Goal: Task Accomplishment & Management: Use online tool/utility

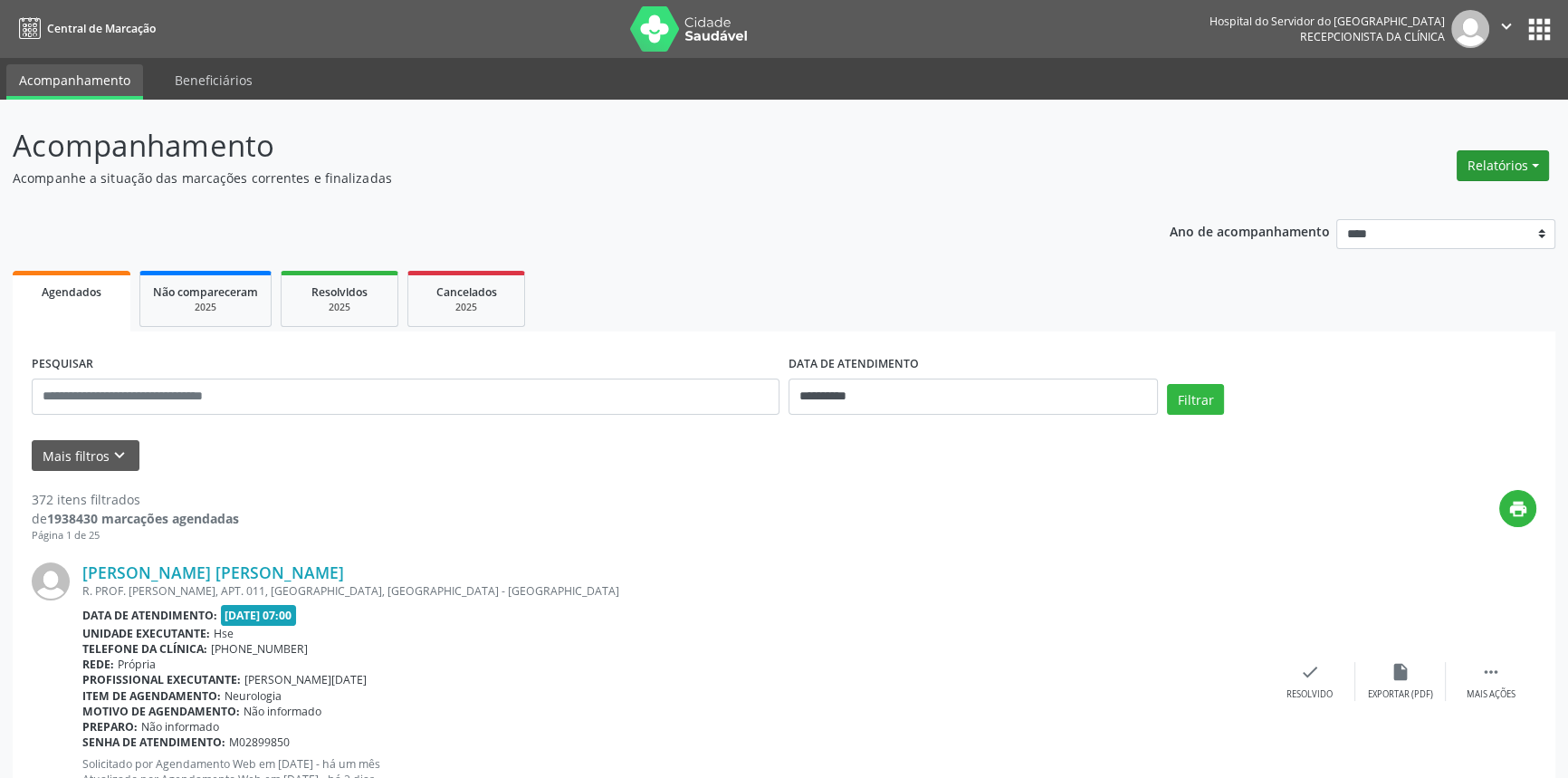
click at [1530, 162] on button "Relatórios" at bounding box center [1503, 165] width 92 height 30
click at [1413, 203] on link "Agendamentos" at bounding box center [1452, 204] width 195 height 26
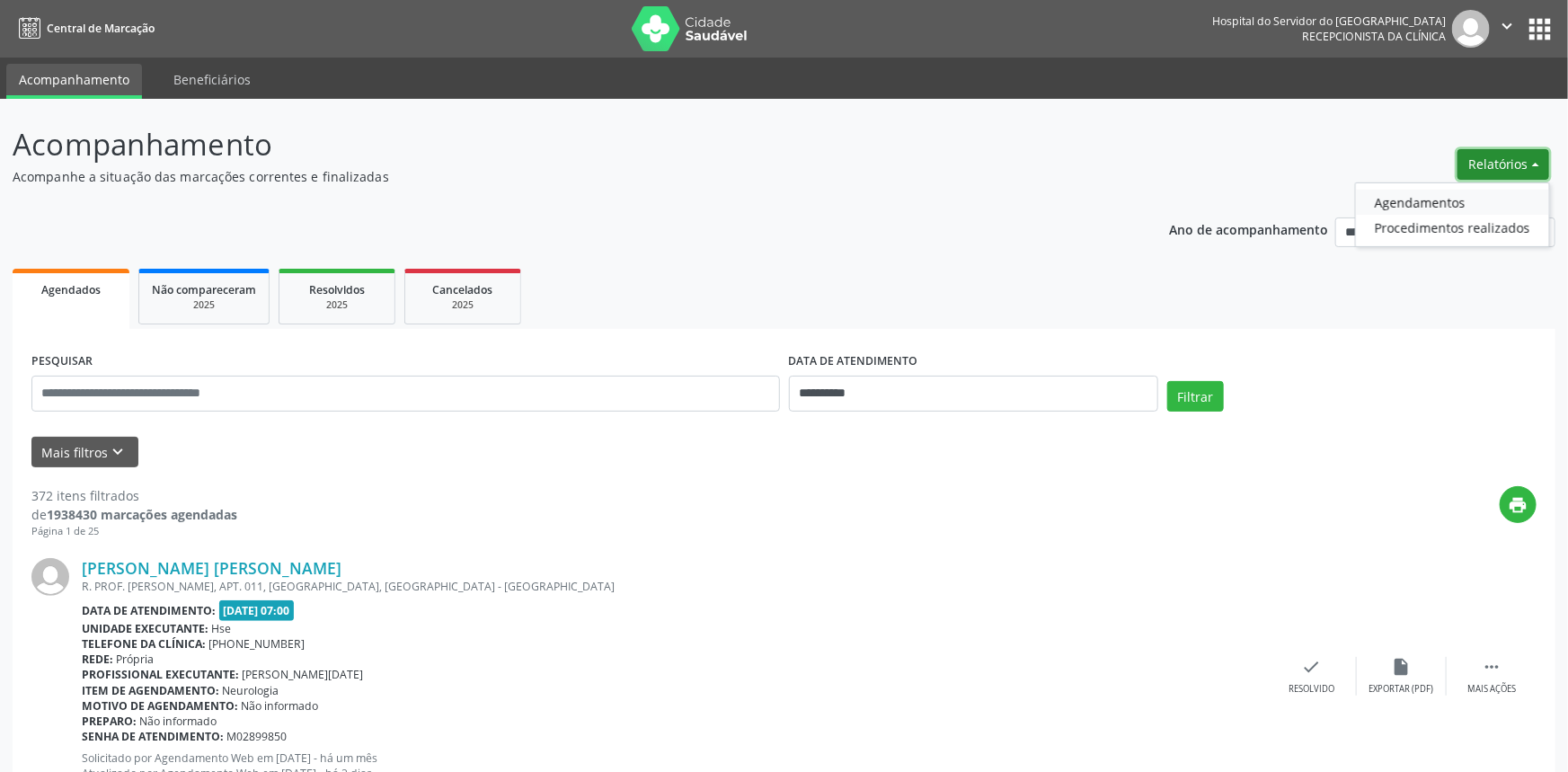
select select "*"
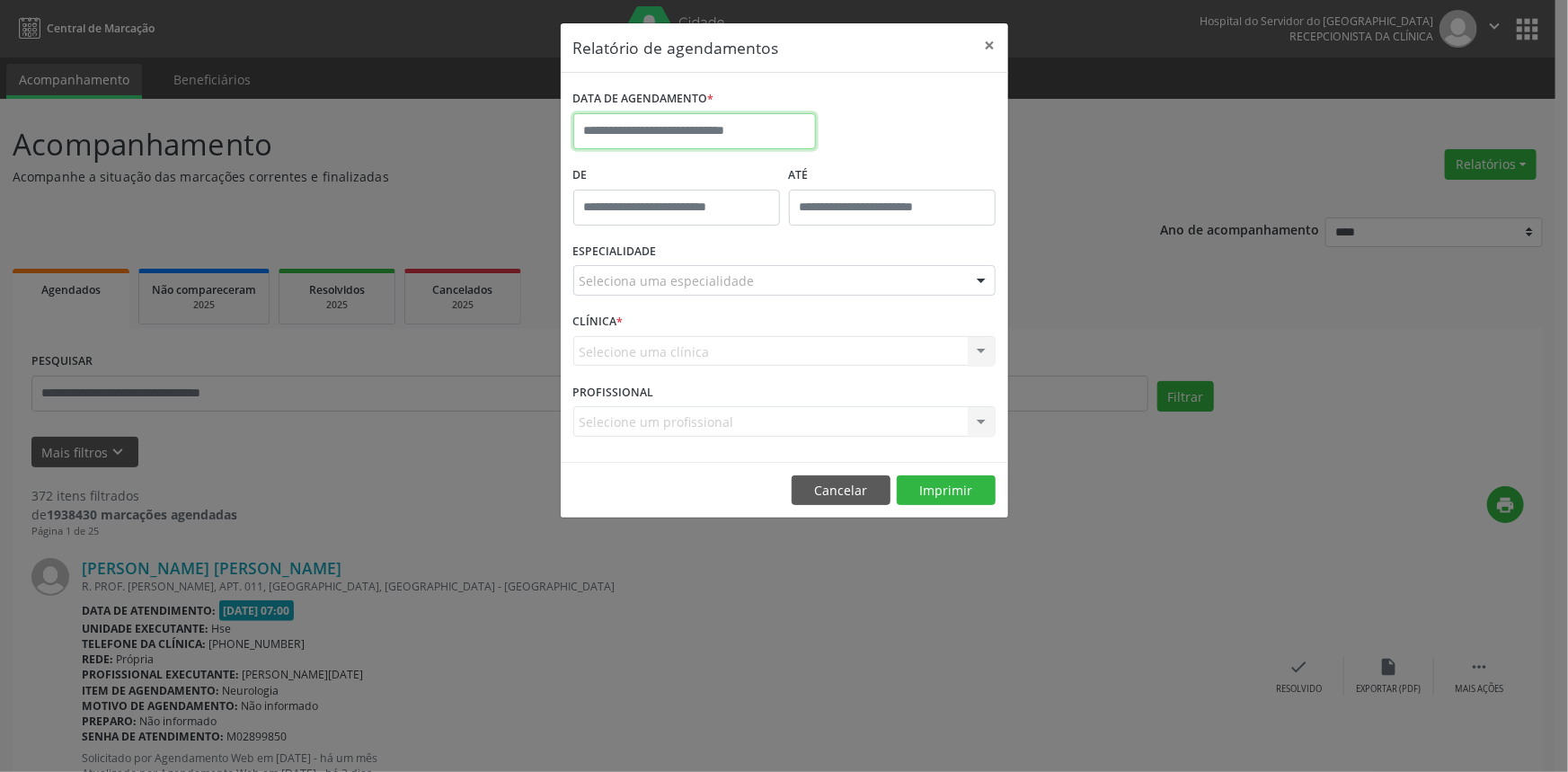
click at [671, 125] on input "text" at bounding box center [695, 130] width 243 height 36
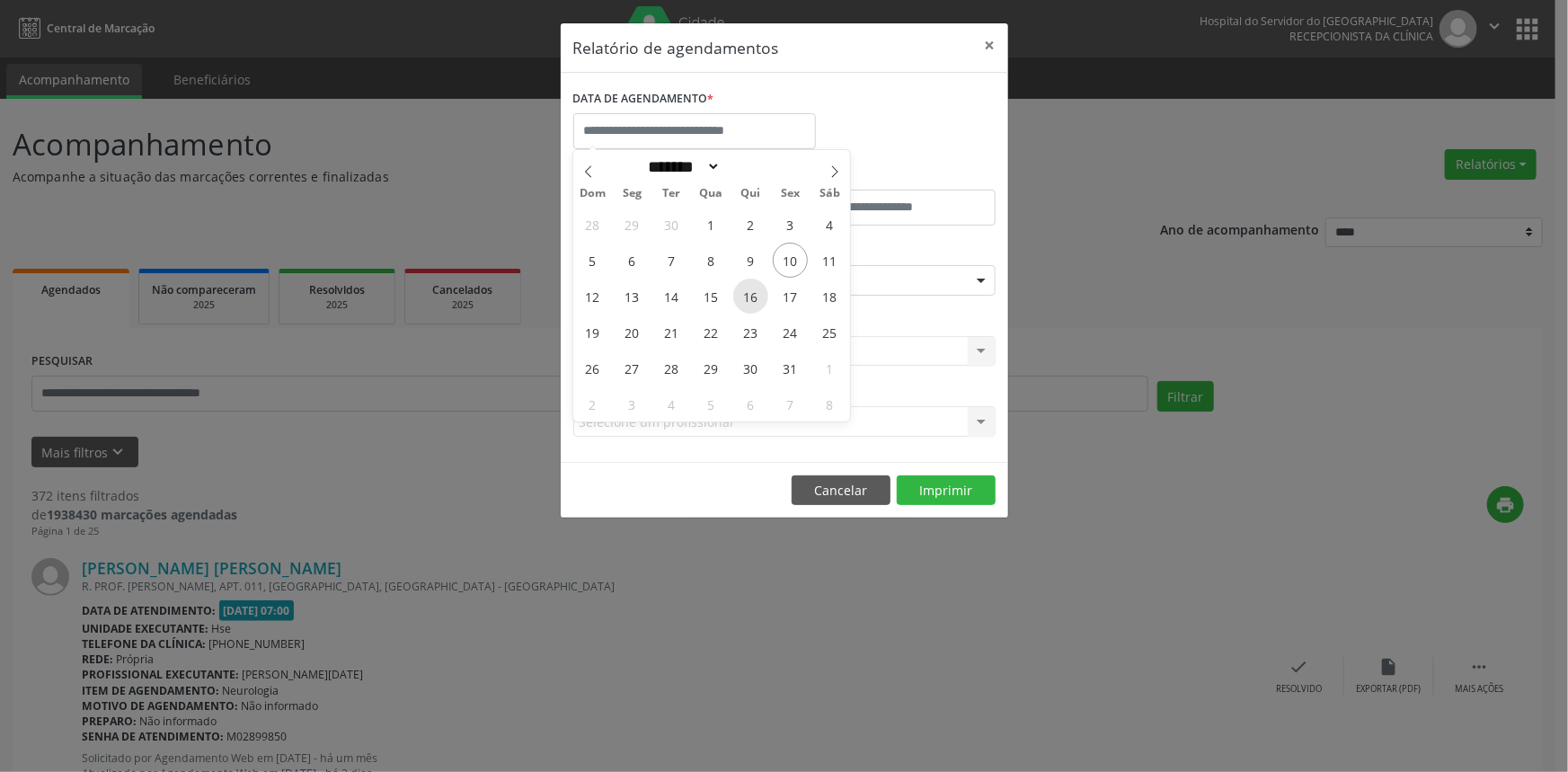
click at [746, 297] on span "16" at bounding box center [750, 296] width 35 height 35
type input "**********"
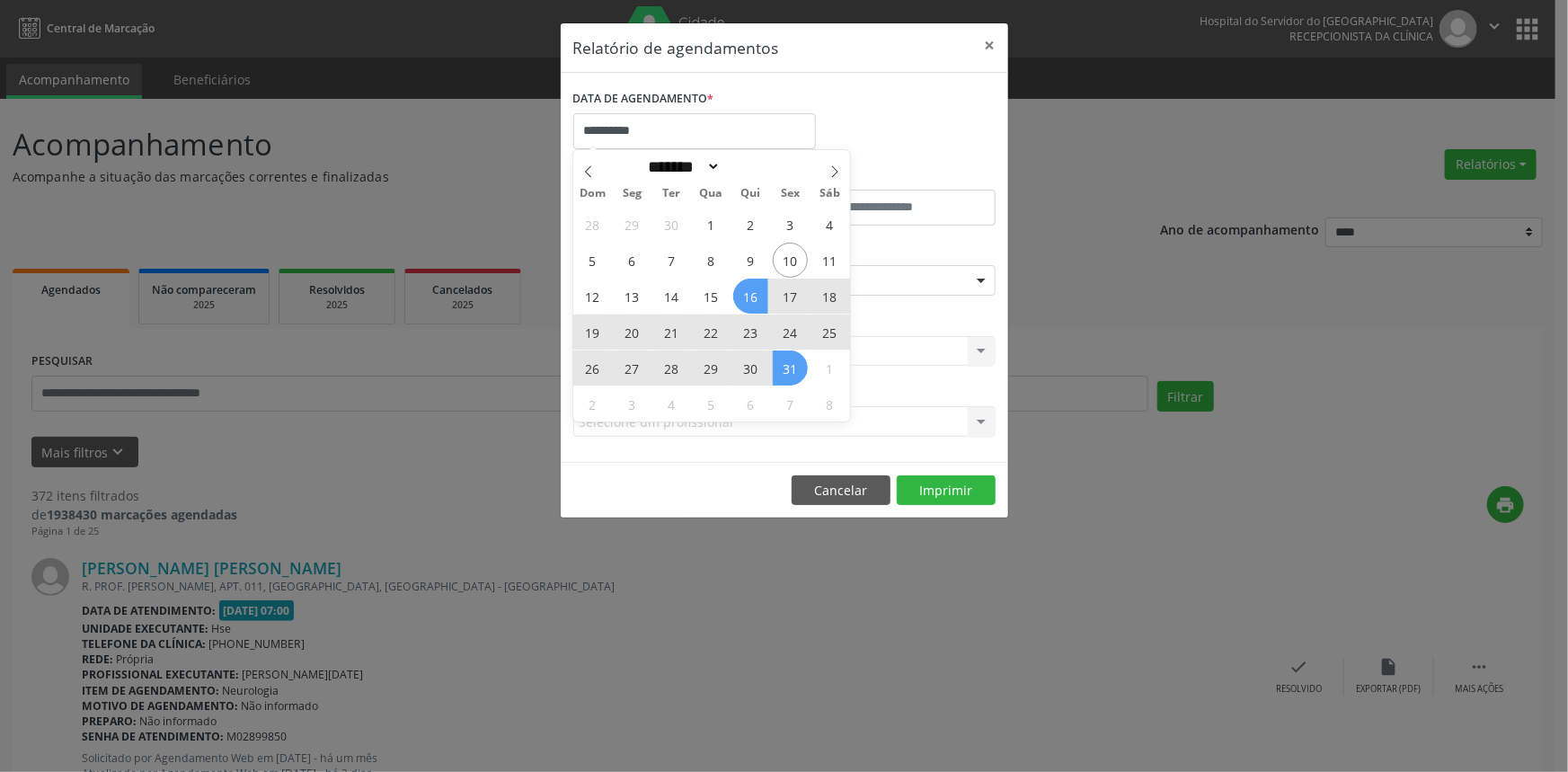
click at [788, 368] on span "31" at bounding box center [790, 368] width 35 height 35
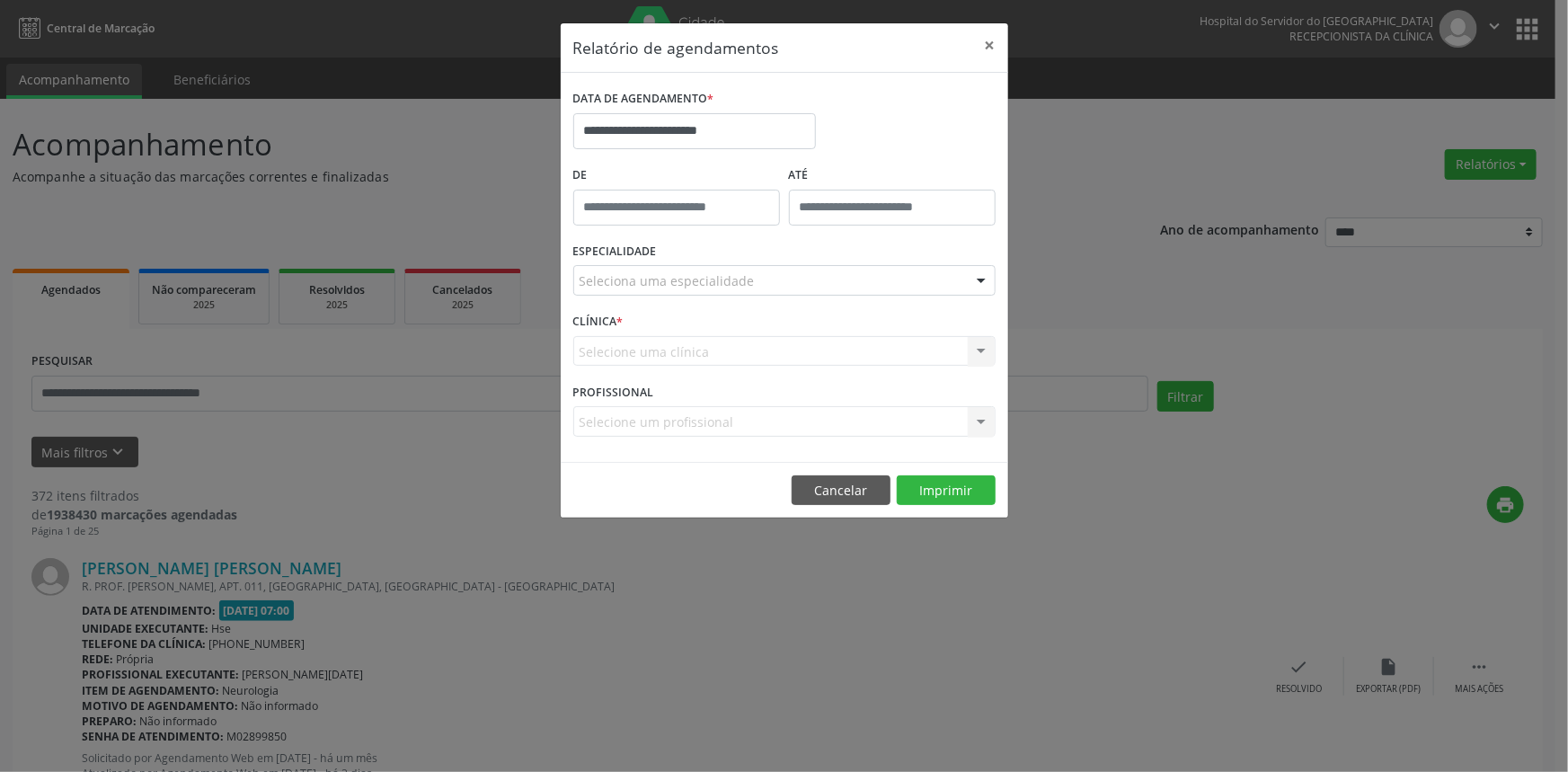
click at [788, 368] on div "CLÍNICA * Selecione uma clínica Nenhum resultado encontrado para: " " Não há ne…" at bounding box center [784, 343] width 432 height 70
click at [760, 280] on div "Seleciona uma especialidade" at bounding box center [784, 279] width 423 height 30
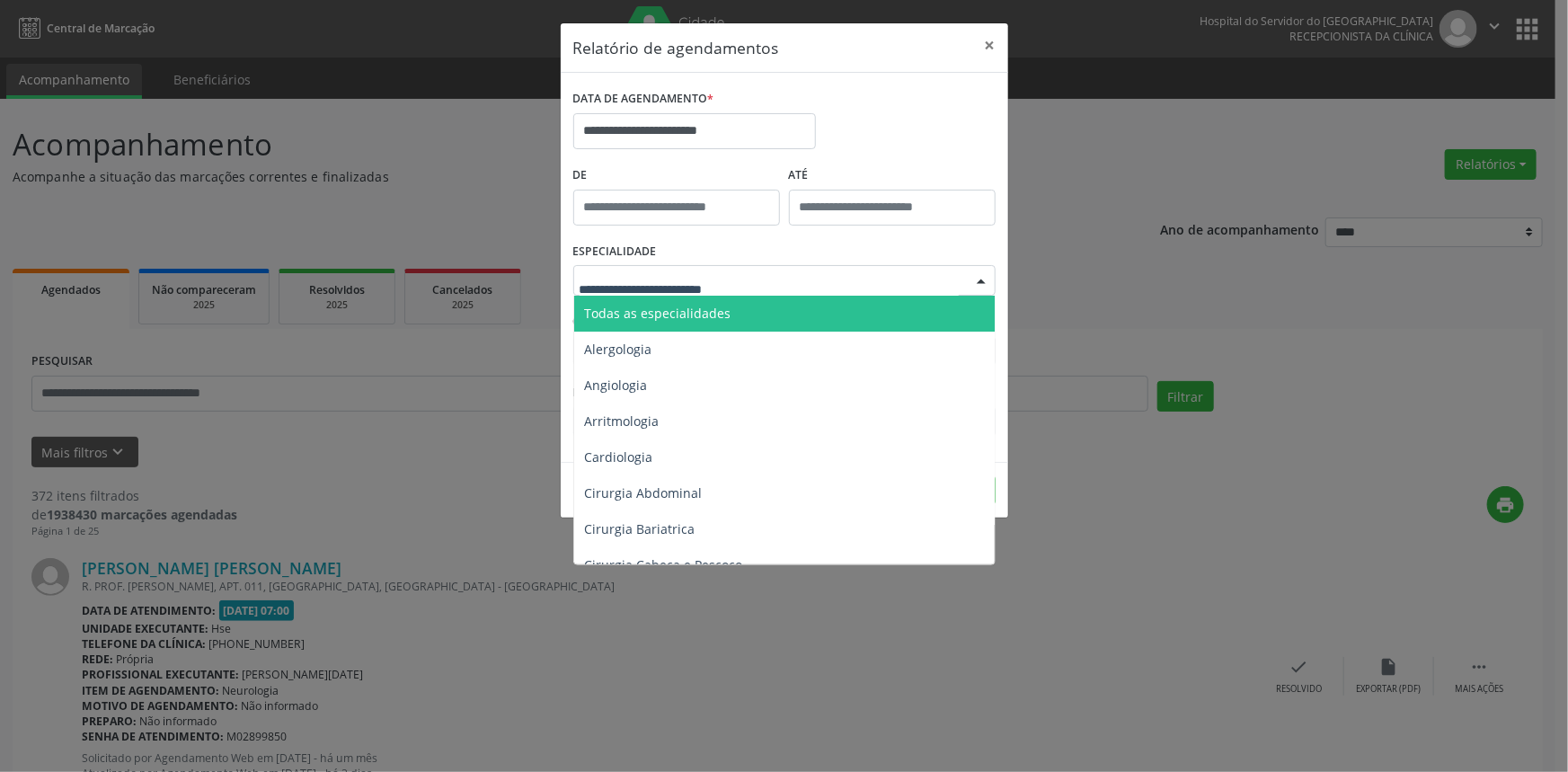
type input "*"
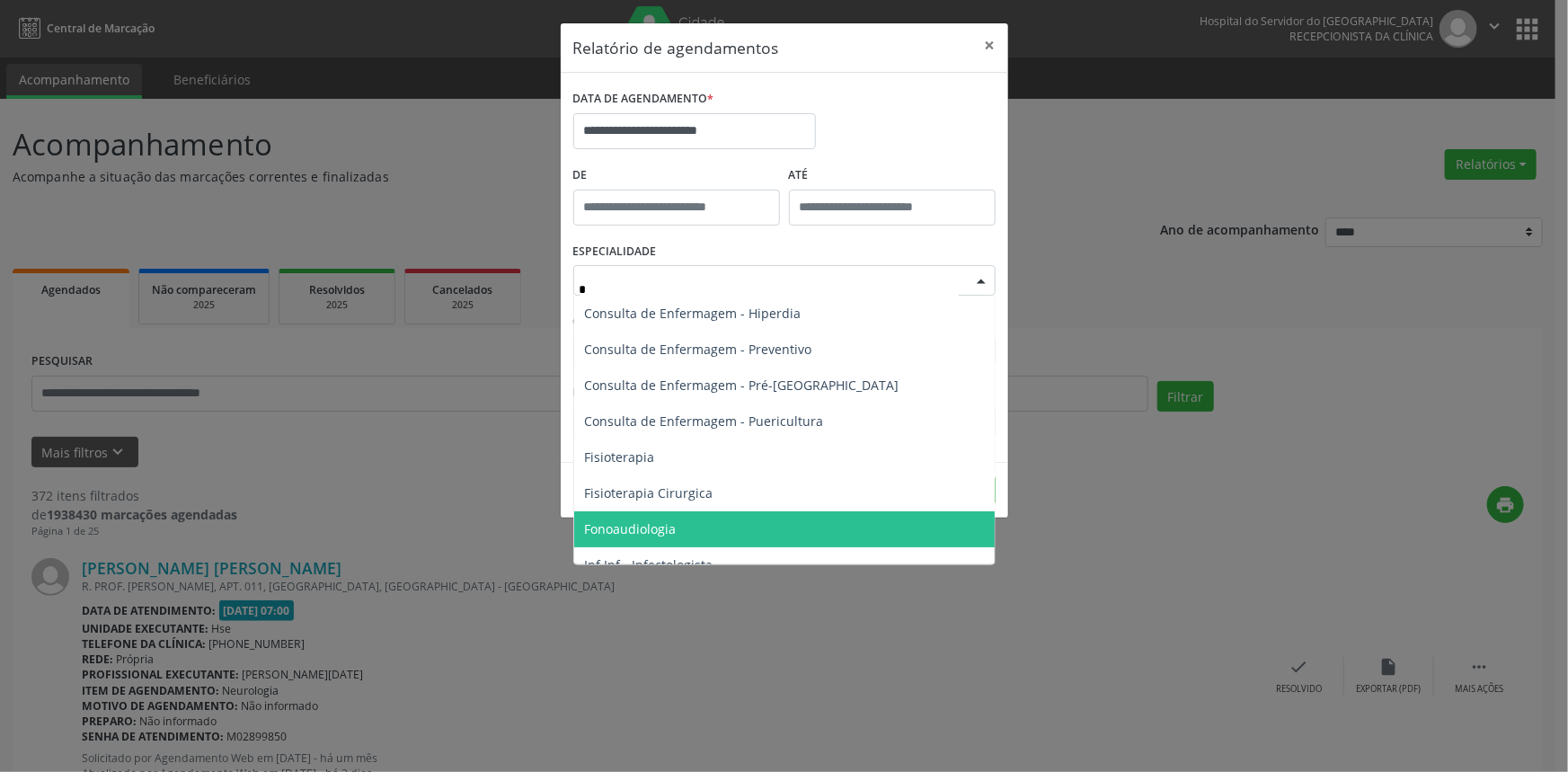
click at [722, 518] on span "Fonoaudiologia" at bounding box center [784, 528] width 421 height 36
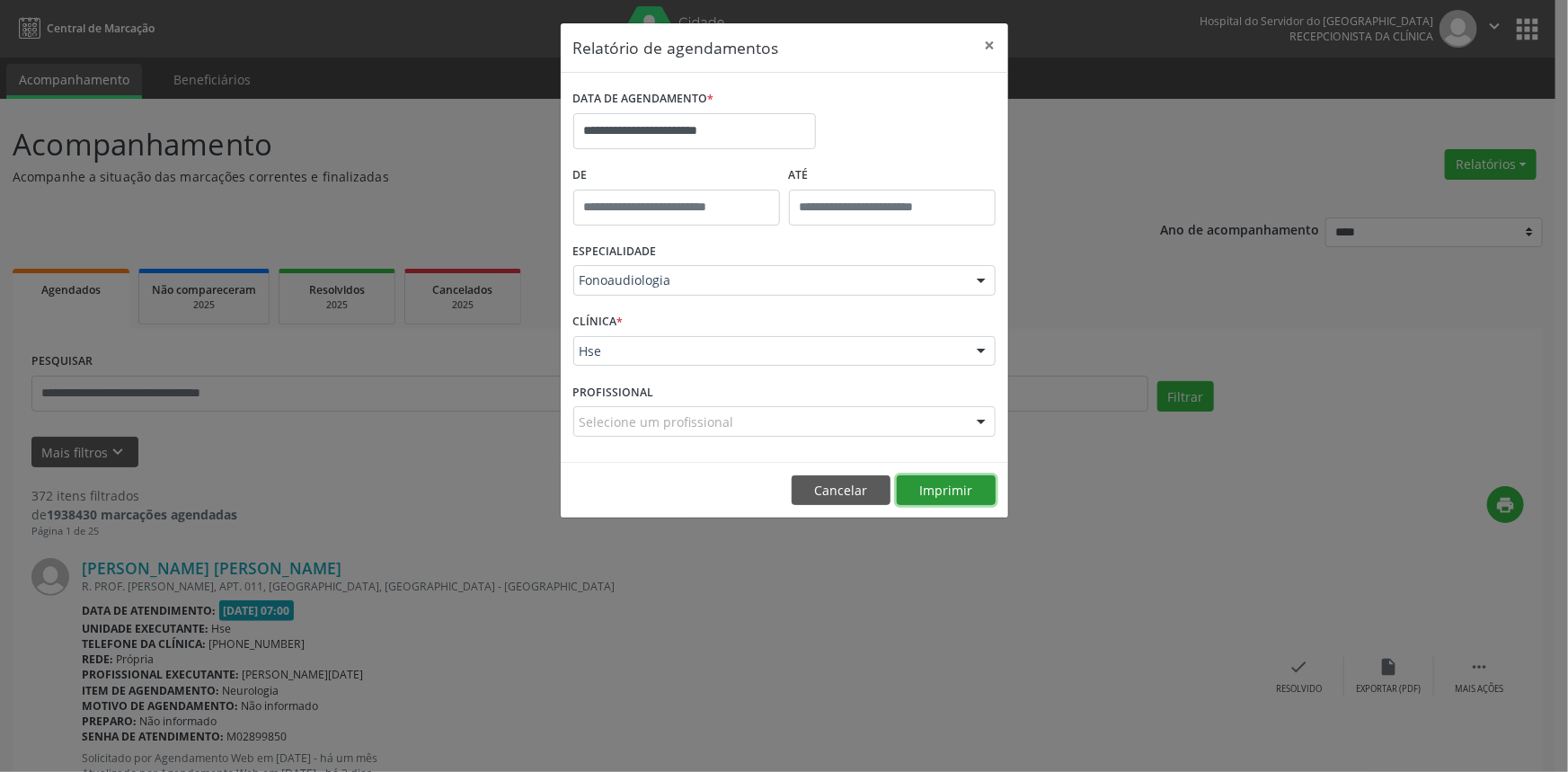
click at [946, 491] on button "Imprimir" at bounding box center [946, 490] width 99 height 30
click at [821, 486] on button "Cancelar" at bounding box center [841, 490] width 99 height 30
